Goal: Task Accomplishment & Management: Manage account settings

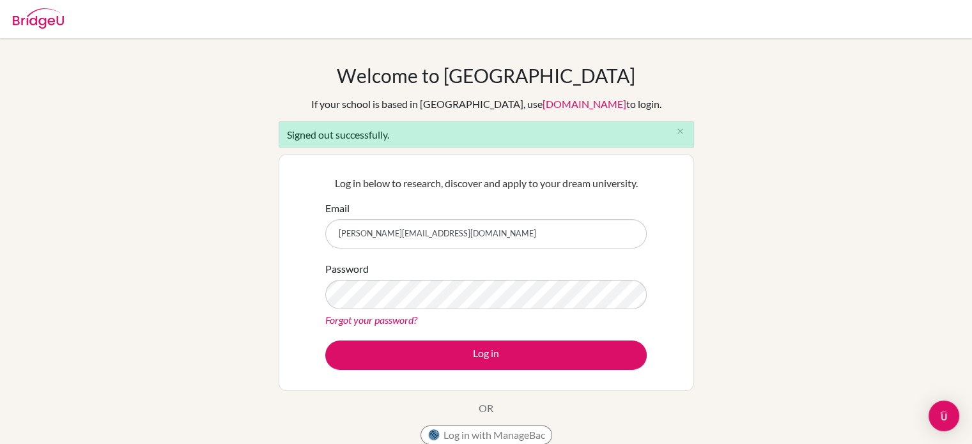
type input "lucydavis@scis.sc.tz"
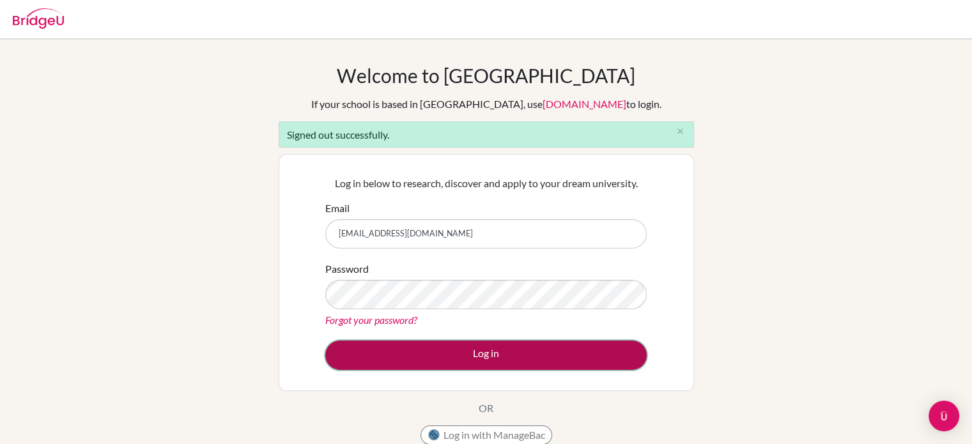
click at [527, 358] on button "Log in" at bounding box center [485, 355] width 321 height 29
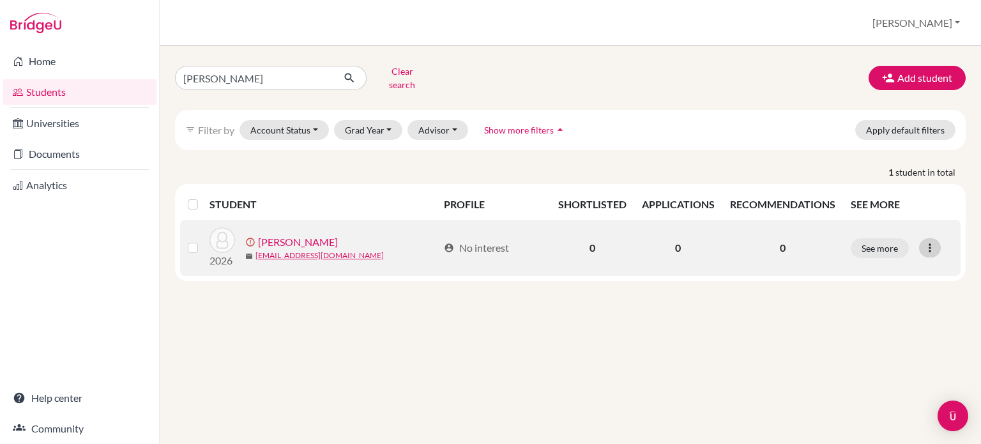
click at [928, 238] on div at bounding box center [930, 247] width 22 height 19
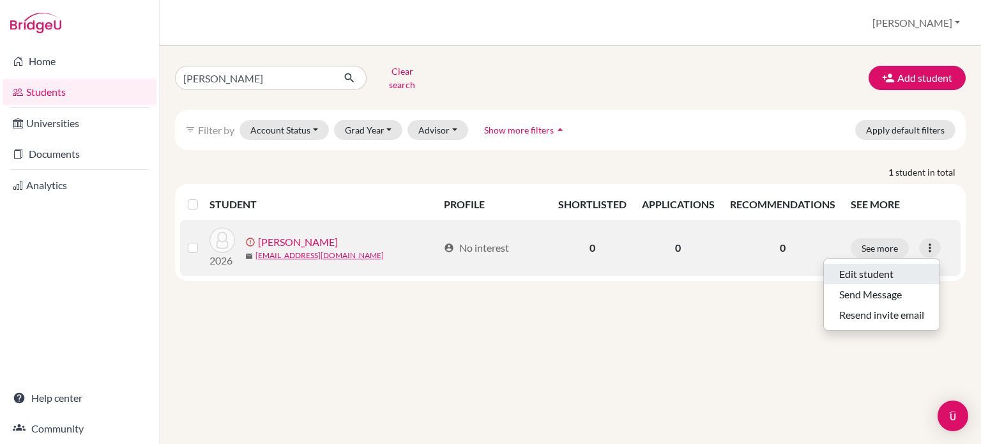
click at [886, 264] on button "Edit student" at bounding box center [882, 274] width 116 height 20
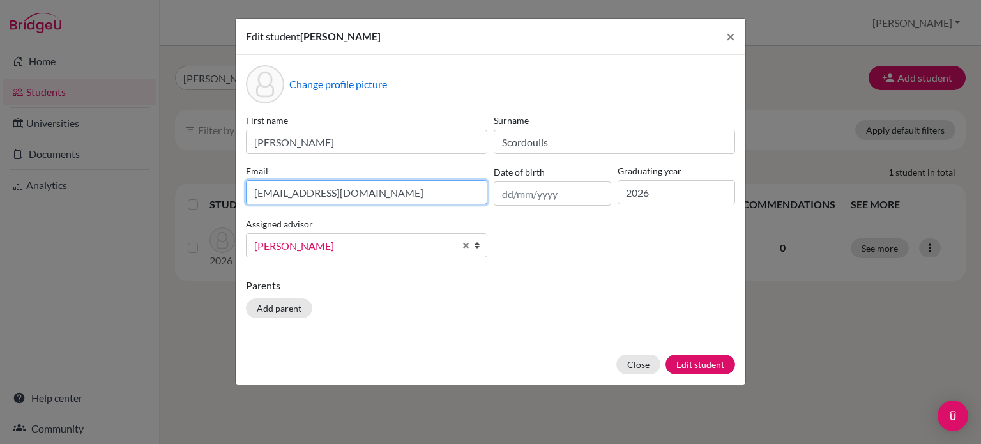
click at [305, 194] on input "[EMAIL_ADDRESS][DOMAIN_NAME]" at bounding box center [367, 192] width 242 height 24
click at [299, 192] on input "[EMAIL_ADDRESS][DOMAIN_NAME]" at bounding box center [367, 192] width 242 height 24
type input "[EMAIL_ADDRESS][DOMAIN_NAME]"
click at [484, 247] on b at bounding box center [480, 245] width 13 height 23
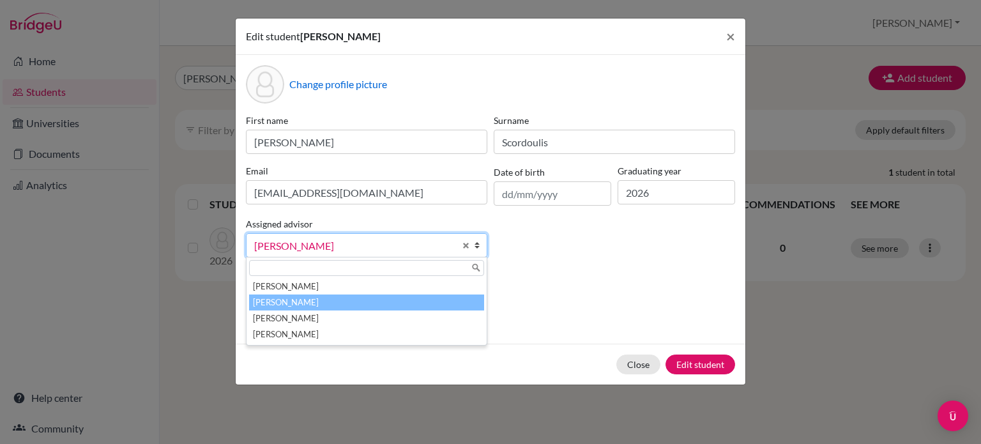
click at [350, 305] on li "[PERSON_NAME]" at bounding box center [366, 303] width 235 height 16
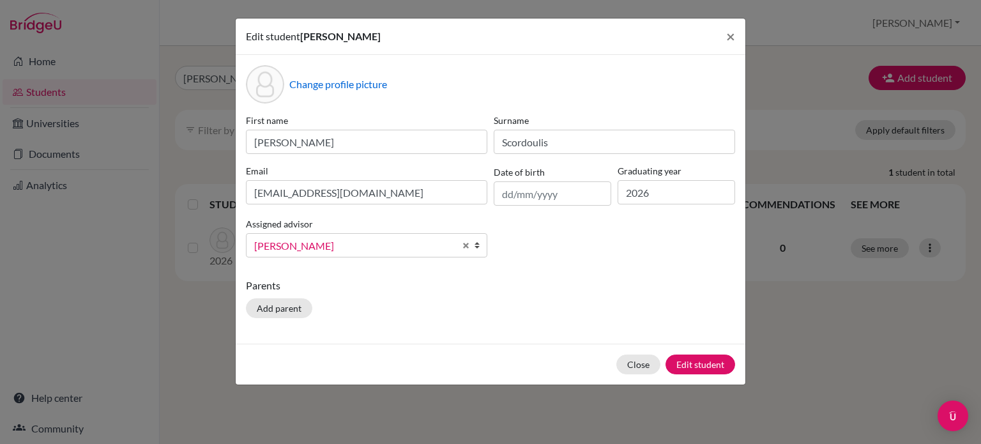
click at [506, 302] on div "Parents Add parent" at bounding box center [490, 300] width 489 height 45
click at [529, 321] on div "Parents Add parent" at bounding box center [490, 300] width 489 height 45
click at [704, 367] on button "Edit student" at bounding box center [701, 365] width 70 height 20
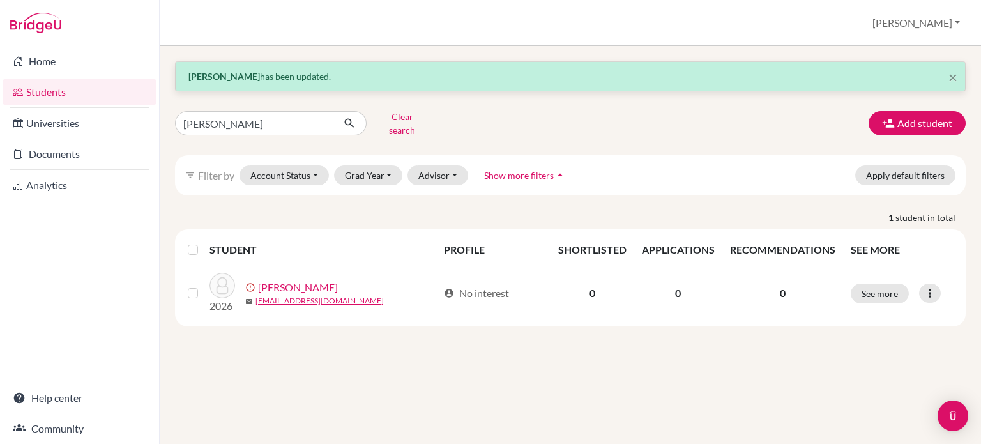
click at [305, 355] on div "× [PERSON_NAME] has been updated. [PERSON_NAME] search Add student filter_list …" at bounding box center [571, 245] width 822 height 398
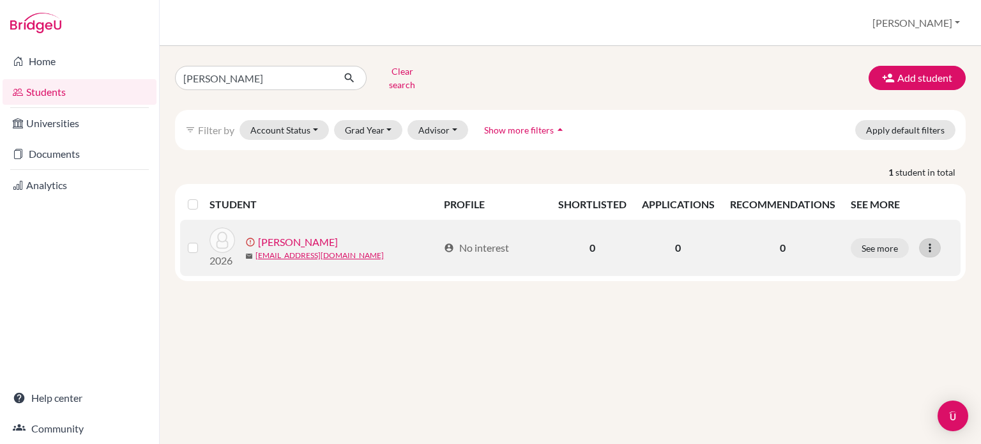
click at [932, 243] on icon at bounding box center [930, 248] width 13 height 13
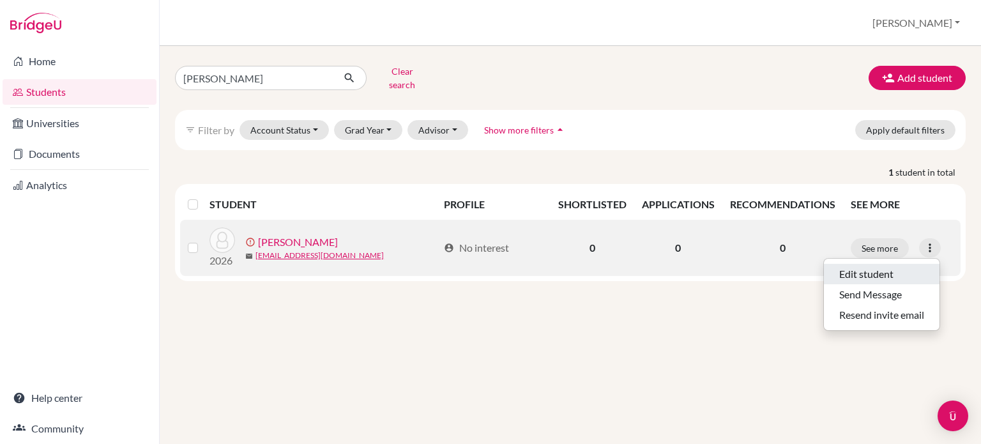
click at [846, 271] on button "Edit student" at bounding box center [882, 274] width 116 height 20
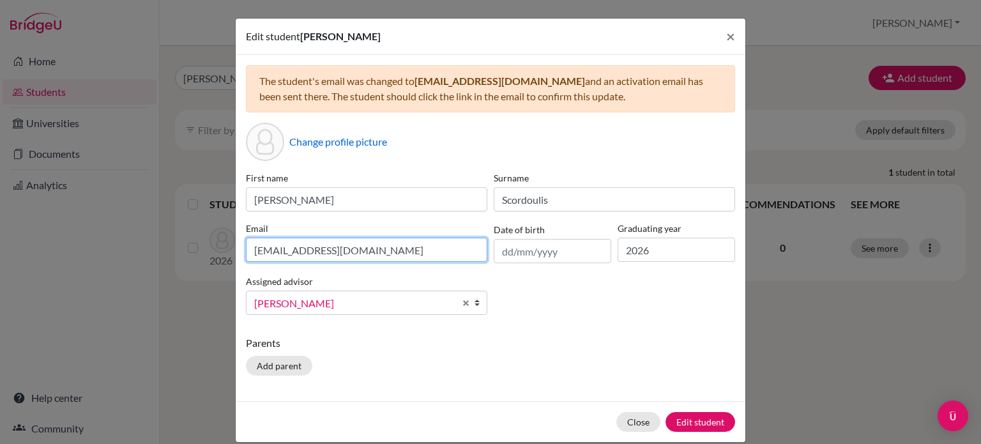
click at [299, 247] on input "[EMAIL_ADDRESS][DOMAIN_NAME]" at bounding box center [367, 250] width 242 height 24
click at [293, 249] on input "[EMAIL_ADDRESS][DOMAIN_NAME]" at bounding box center [367, 250] width 242 height 24
type input "[EMAIL_ADDRESS][DOMAIN_NAME]"
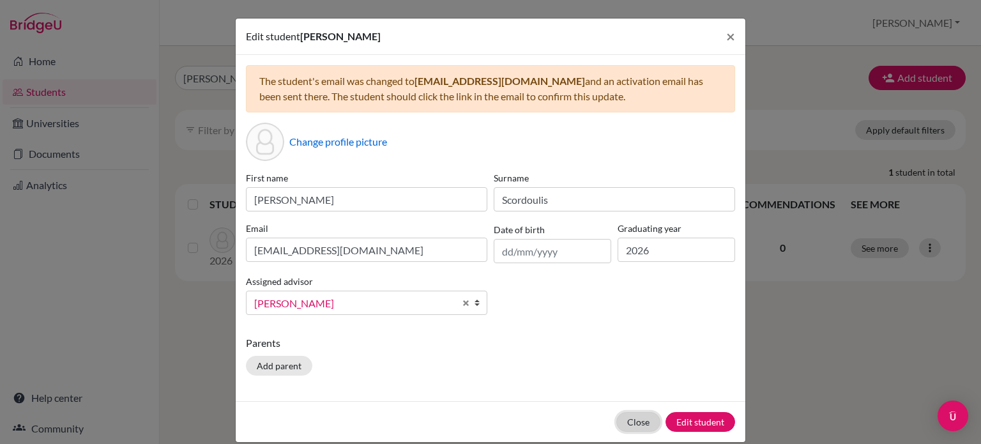
click at [640, 417] on button "Close" at bounding box center [639, 422] width 44 height 20
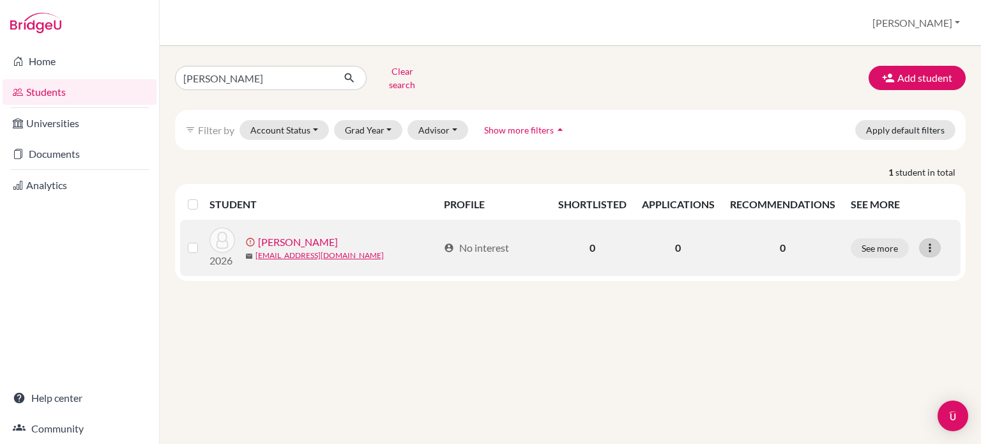
click at [927, 238] on div at bounding box center [930, 247] width 22 height 19
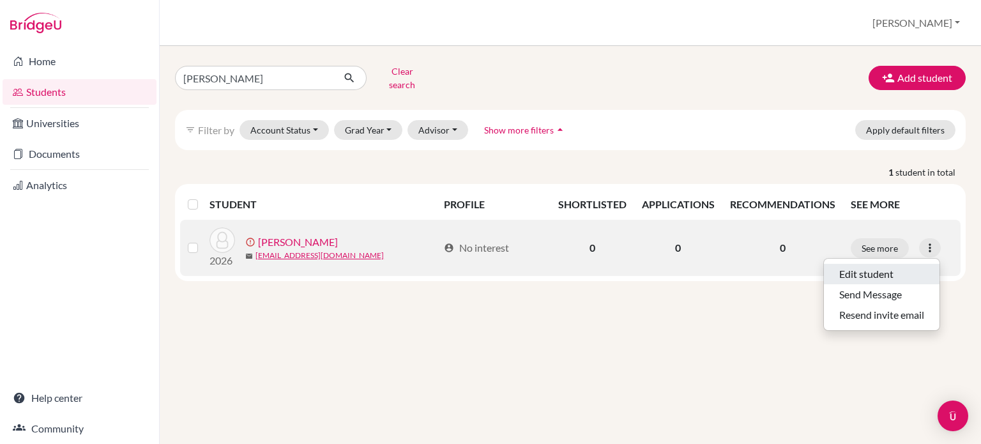
click at [833, 264] on button "Edit student" at bounding box center [882, 274] width 116 height 20
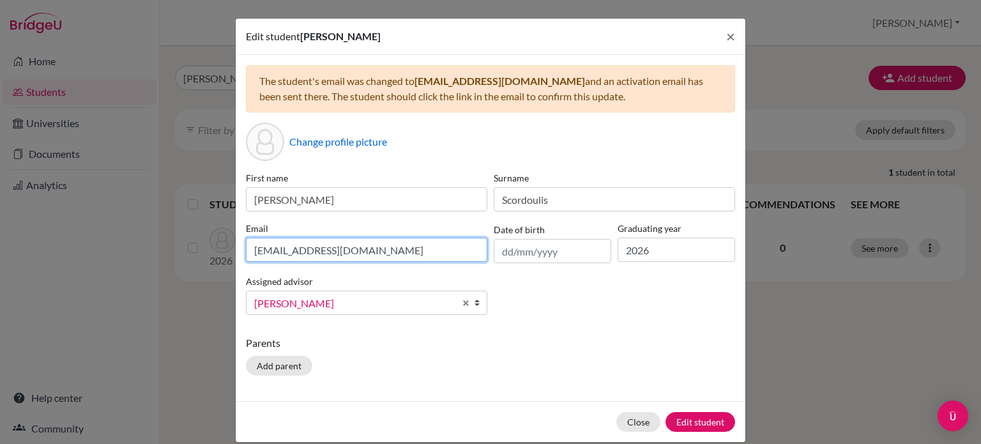
click at [294, 253] on input "[EMAIL_ADDRESS][DOMAIN_NAME]" at bounding box center [367, 250] width 242 height 24
type input "[EMAIL_ADDRESS][DOMAIN_NAME]"
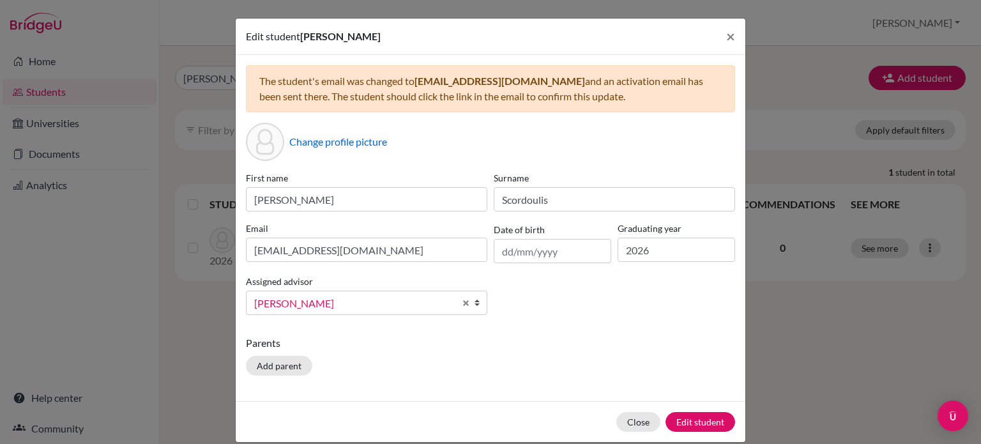
click at [461, 378] on div "Parents Add parent" at bounding box center [490, 357] width 489 height 45
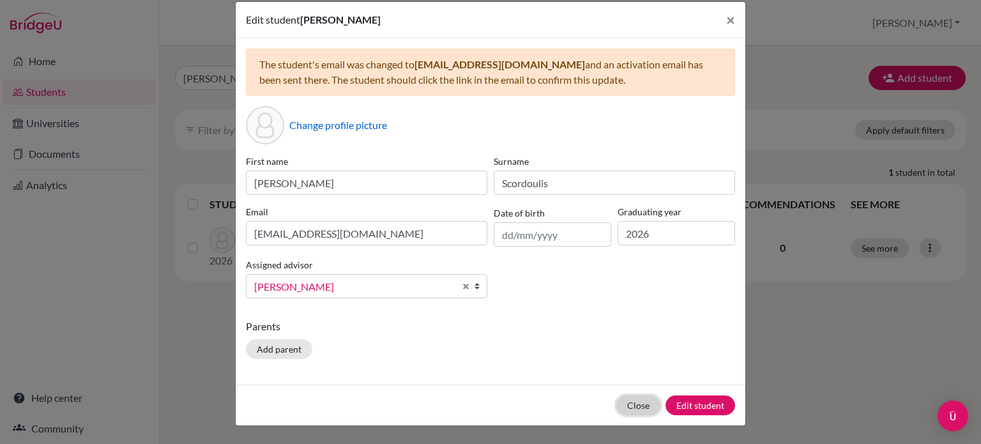
click at [638, 405] on button "Close" at bounding box center [639, 406] width 44 height 20
